Goal: Navigation & Orientation: Find specific page/section

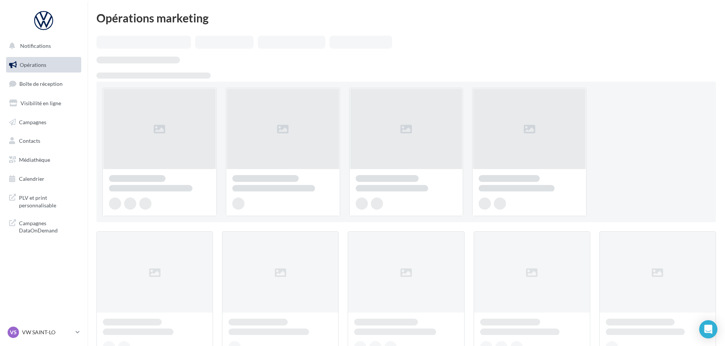
click at [44, 84] on span "Boîte de réception" at bounding box center [40, 83] width 43 height 6
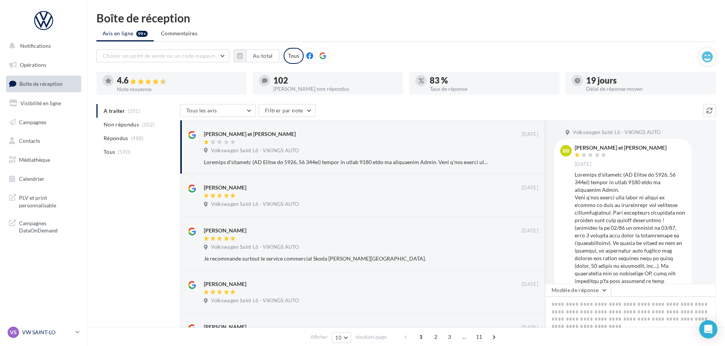
click at [33, 332] on p "VW SAINT-LO" at bounding box center [47, 332] width 50 height 8
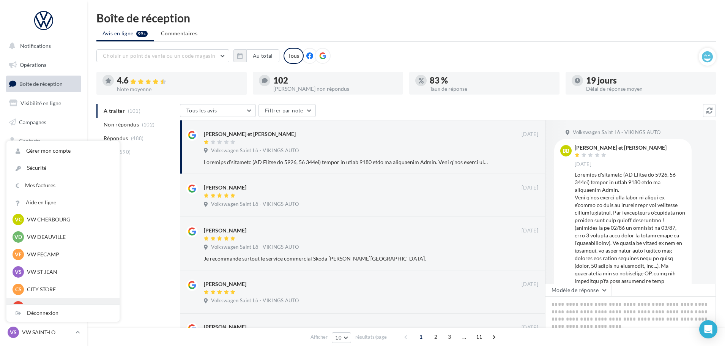
scroll to position [76, 0]
click at [42, 258] on p "VW ST JEAN" at bounding box center [68, 254] width 83 height 8
